Goal: Task Accomplishment & Management: Use online tool/utility

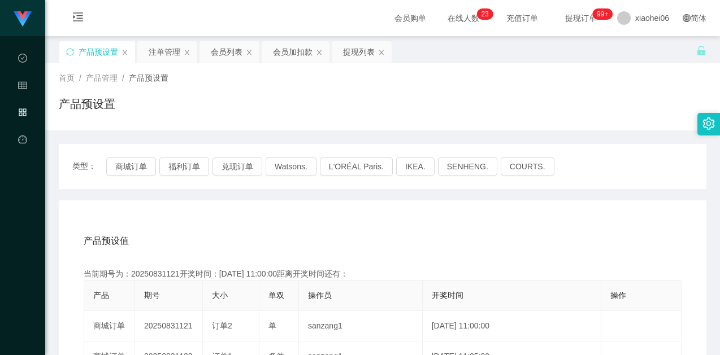
drag, startPoint x: 134, startPoint y: 165, endPoint x: 142, endPoint y: 166, distance: 8.0
click at [134, 166] on button "商城订单" at bounding box center [131, 167] width 50 height 18
drag, startPoint x: 297, startPoint y: 211, endPoint x: 307, endPoint y: 185, distance: 27.2
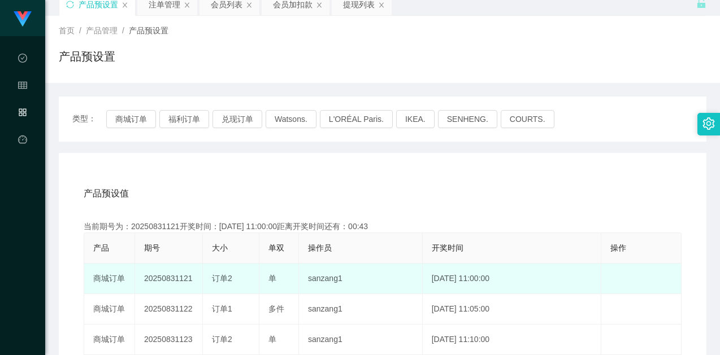
scroll to position [113, 0]
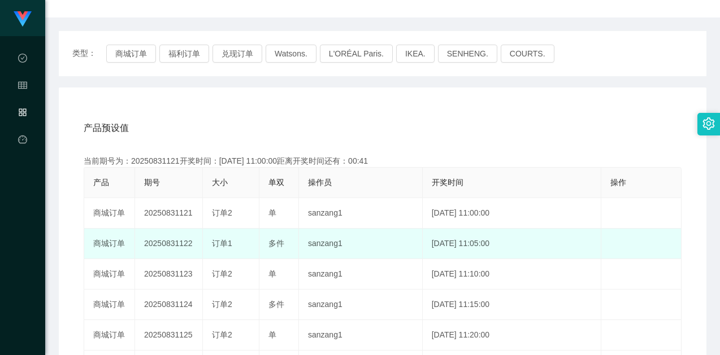
click at [176, 242] on td "20250831122" at bounding box center [169, 244] width 68 height 31
copy td "20250831122"
click at [423, 245] on td "[DATE] 11:05:00" at bounding box center [512, 244] width 179 height 31
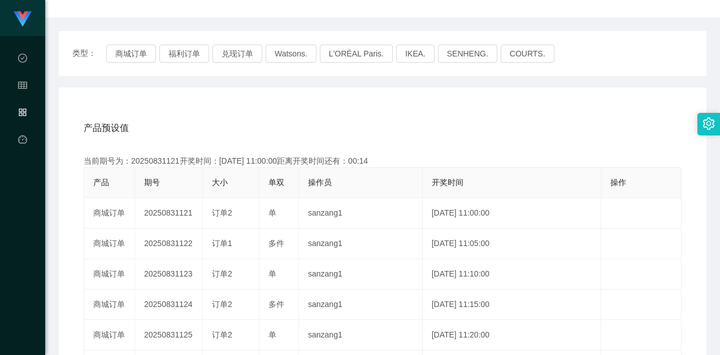
click at [515, 133] on div "产品预设值 添加期号" at bounding box center [383, 128] width 598 height 32
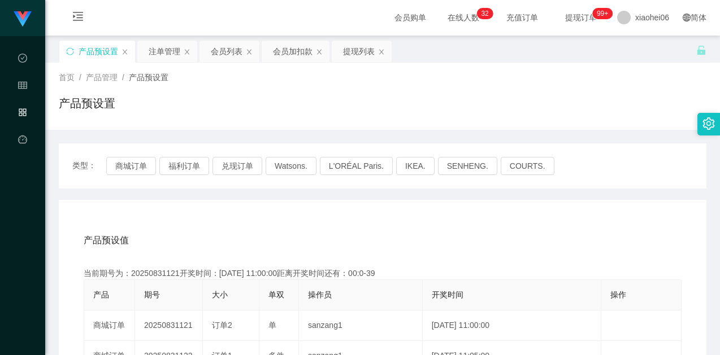
scroll to position [0, 0]
click at [156, 53] on div "注单管理" at bounding box center [165, 51] width 32 height 21
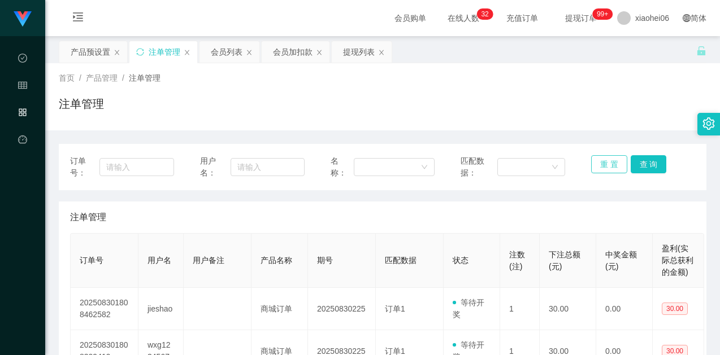
click at [600, 168] on button "重 置" at bounding box center [609, 164] width 36 height 18
click at [576, 210] on div "注单管理" at bounding box center [382, 218] width 625 height 32
click at [584, 125] on div "首页 / 产品管理 / 注单管理 / 注单管理" at bounding box center [382, 96] width 675 height 67
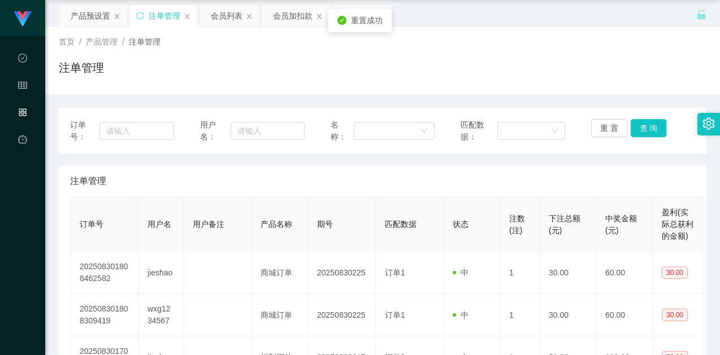
scroll to position [57, 0]
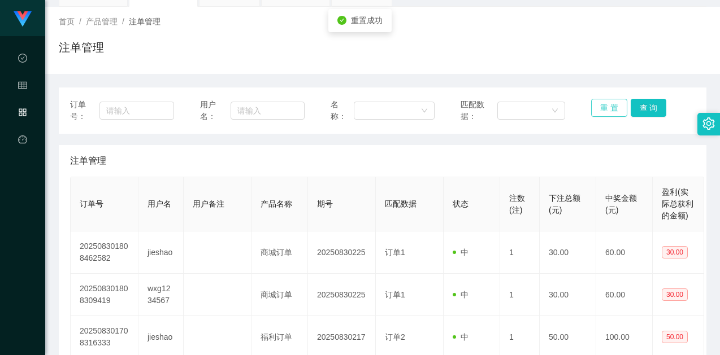
click at [599, 101] on button "重 置" at bounding box center [609, 108] width 36 height 18
click at [600, 111] on button "重 置" at bounding box center [609, 108] width 36 height 18
click at [593, 113] on button "重 置" at bounding box center [609, 108] width 36 height 18
click at [599, 108] on button "重 置" at bounding box center [609, 108] width 36 height 18
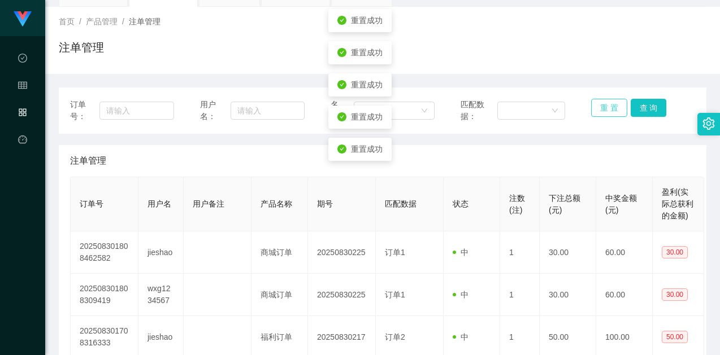
click at [601, 109] on button "重 置" at bounding box center [609, 108] width 36 height 18
click at [602, 112] on button "重 置" at bounding box center [609, 108] width 36 height 18
click at [602, 107] on button "重 置" at bounding box center [609, 108] width 36 height 18
click at [601, 132] on div "订单号： 用户名： 名称： 匹配数据： 重 置 查 询" at bounding box center [383, 111] width 648 height 46
click at [598, 105] on button "重 置" at bounding box center [609, 108] width 36 height 18
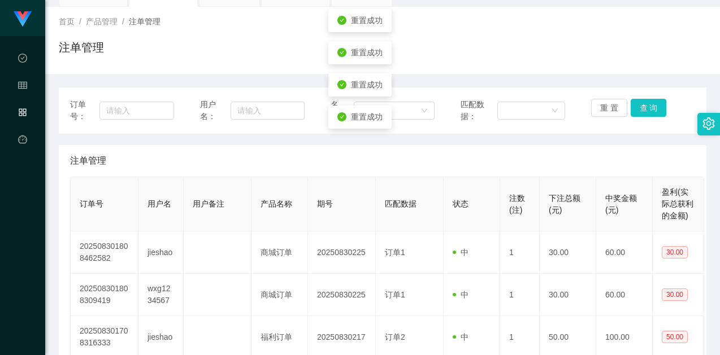
drag, startPoint x: 593, startPoint y: 129, endPoint x: 593, endPoint y: 123, distance: 5.7
click at [593, 129] on div "订单号： 用户名： 名称： 匹配数据： 重 置 查 询" at bounding box center [383, 111] width 648 height 46
click at [594, 102] on button "重 置" at bounding box center [609, 108] width 36 height 18
click at [594, 108] on button "重 置" at bounding box center [609, 108] width 36 height 18
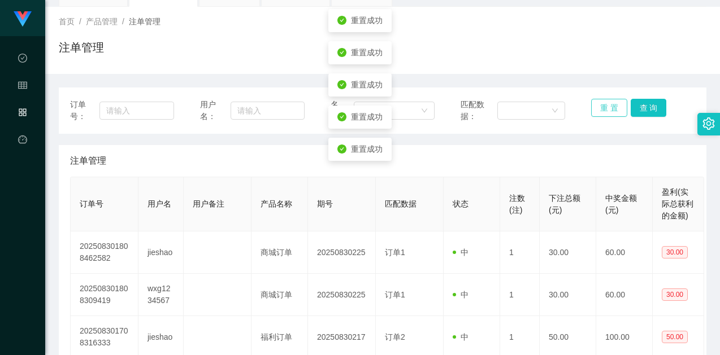
drag, startPoint x: 598, startPoint y: 105, endPoint x: 597, endPoint y: 121, distance: 16.4
click at [598, 104] on button "重 置" at bounding box center [609, 108] width 36 height 18
click at [595, 131] on div "订单号： 用户名： 名称： 匹配数据： 重 置 查 询" at bounding box center [383, 111] width 648 height 46
click at [600, 105] on button "重 置" at bounding box center [609, 108] width 36 height 18
click at [602, 127] on div "订单号： 用户名： 名称： 匹配数据： 重 置 查 询" at bounding box center [383, 111] width 648 height 46
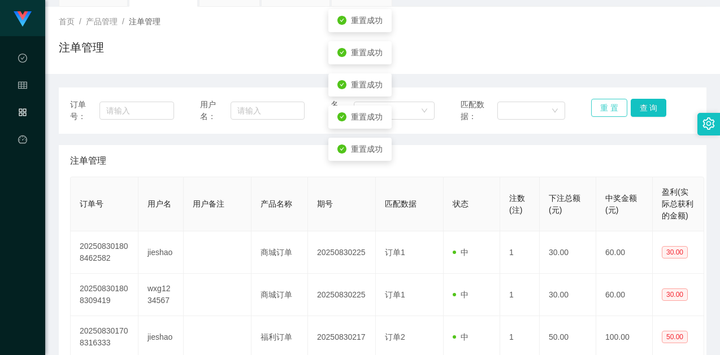
click at [601, 107] on button "重 置" at bounding box center [609, 108] width 36 height 18
click at [607, 149] on div "注单管理" at bounding box center [382, 161] width 625 height 32
click at [606, 111] on button "重 置" at bounding box center [609, 108] width 36 height 18
drag, startPoint x: 606, startPoint y: 110, endPoint x: 607, endPoint y: 131, distance: 20.4
click at [607, 110] on button "重 置" at bounding box center [609, 108] width 36 height 18
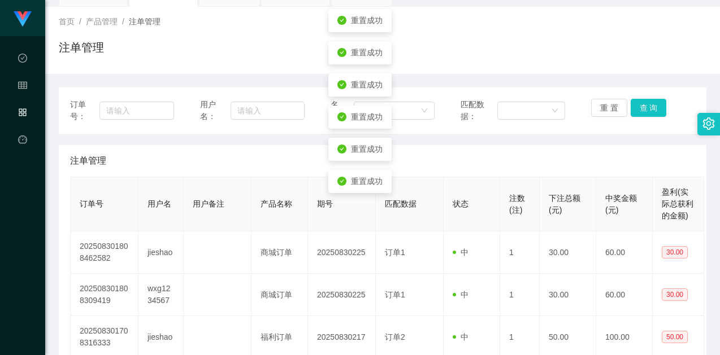
click at [604, 113] on button "重 置" at bounding box center [609, 108] width 36 height 18
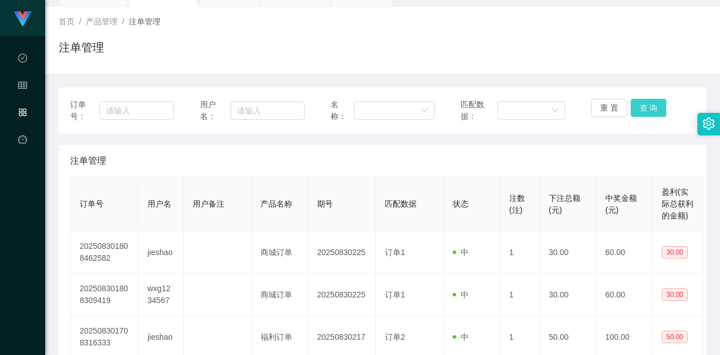
click at [653, 111] on button "查 询" at bounding box center [649, 108] width 36 height 18
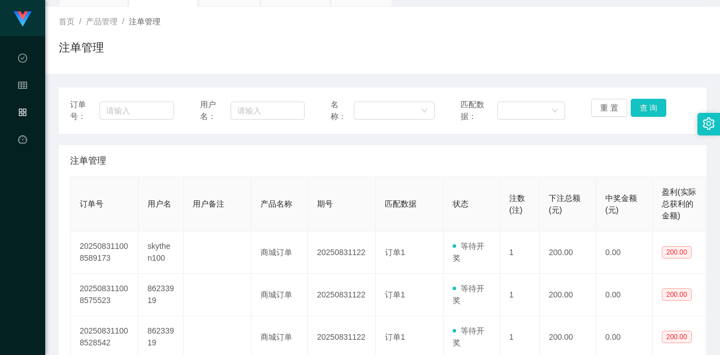
click at [506, 52] on div "注单管理" at bounding box center [383, 52] width 648 height 26
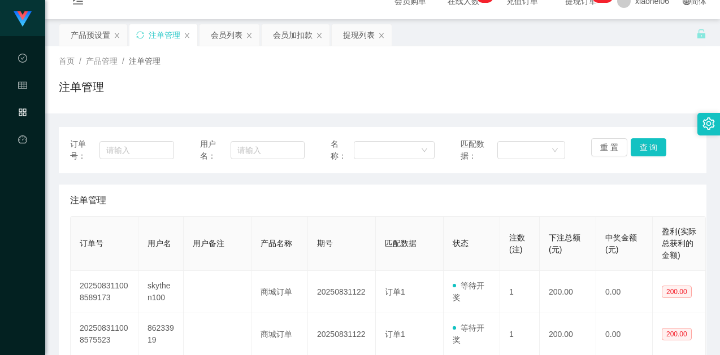
scroll to position [0, 0]
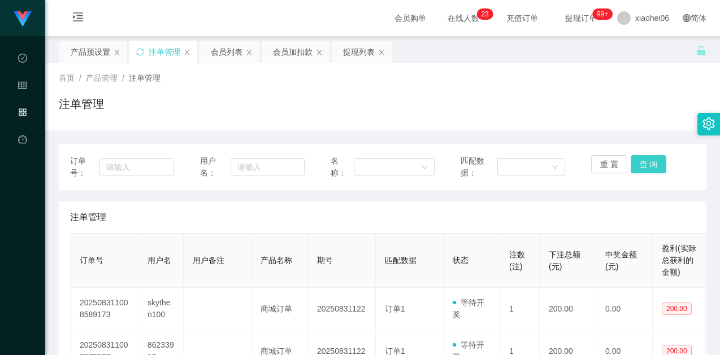
click at [640, 160] on button "查 询" at bounding box center [649, 164] width 36 height 18
click at [540, 211] on div "注单管理" at bounding box center [382, 218] width 625 height 32
click at [527, 120] on div "注单管理" at bounding box center [383, 109] width 648 height 26
